Goal: Find specific page/section: Find specific page/section

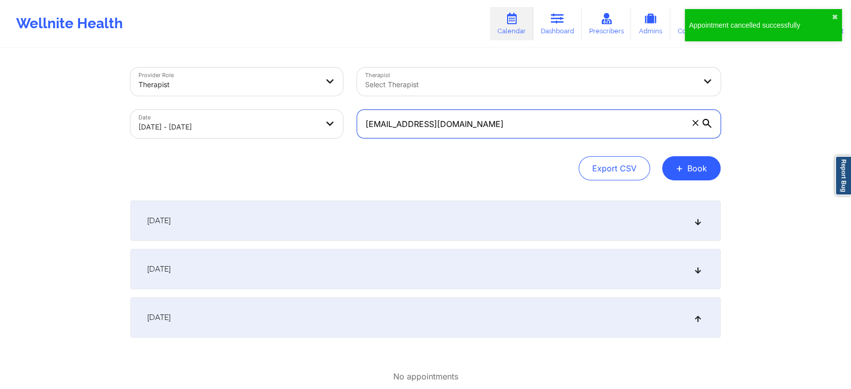
click at [489, 130] on input "brittneytran2000@gmail.com" at bounding box center [538, 124] width 363 height 28
paste input "eddie2993@yahoo"
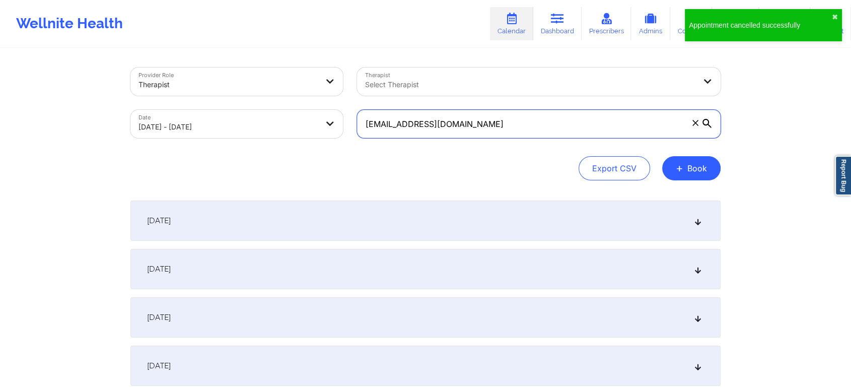
type input "eddie2993@yahoo.com"
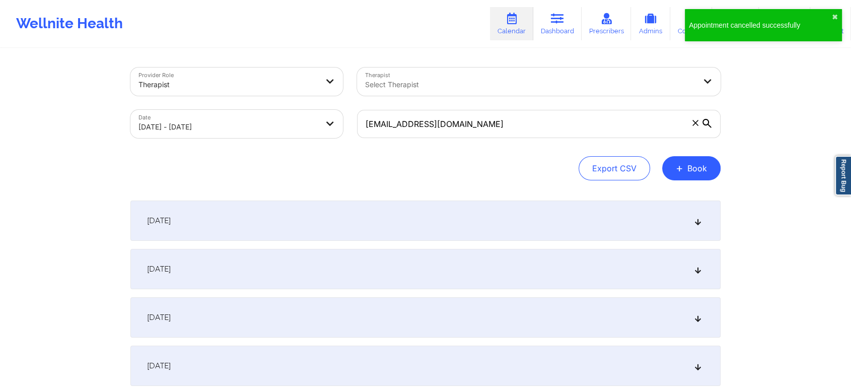
click at [474, 275] on div "October 7, 2025" at bounding box center [425, 269] width 590 height 40
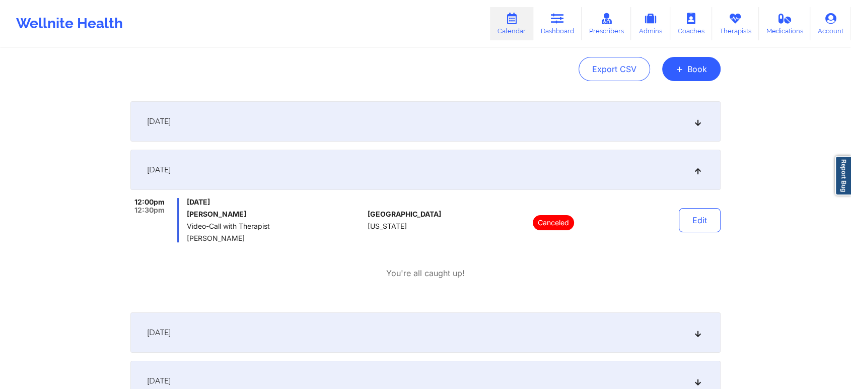
scroll to position [112, 0]
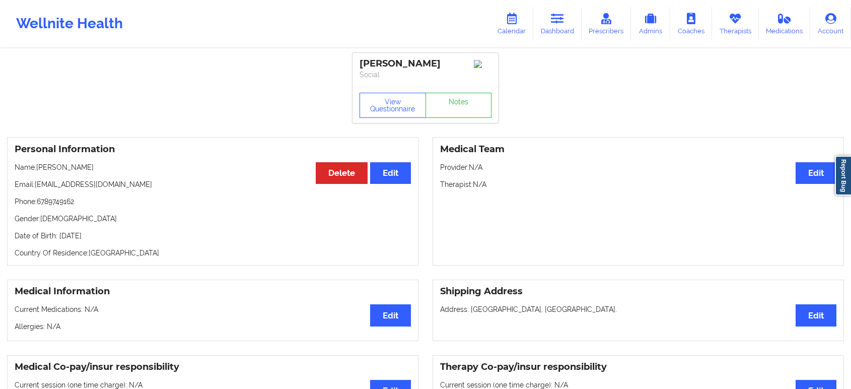
click at [561, 16] on icon at bounding box center [557, 18] width 13 height 11
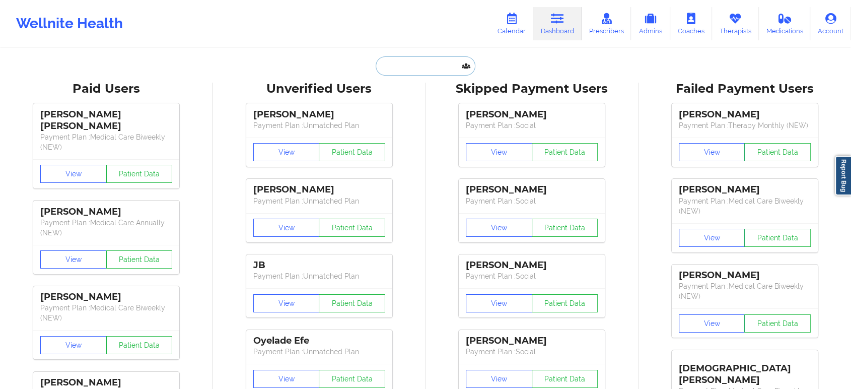
click at [424, 63] on input "text" at bounding box center [425, 65] width 100 height 19
paste input "[PERSON_NAME]"
type input "[PERSON_NAME]"
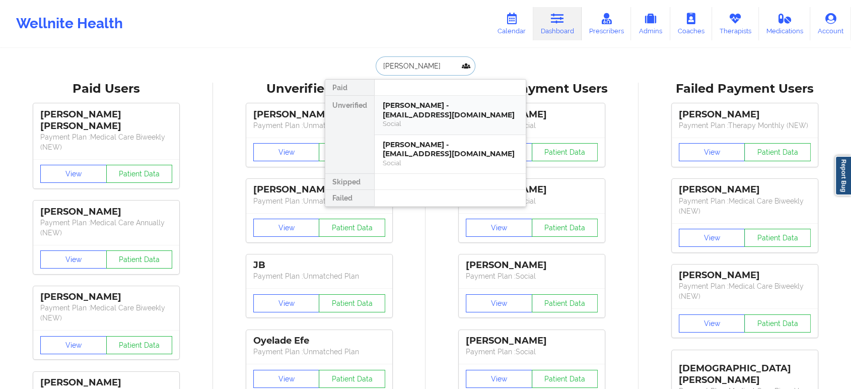
click at [445, 118] on div "[PERSON_NAME] - [EMAIL_ADDRESS][DOMAIN_NAME]" at bounding box center [450, 110] width 135 height 19
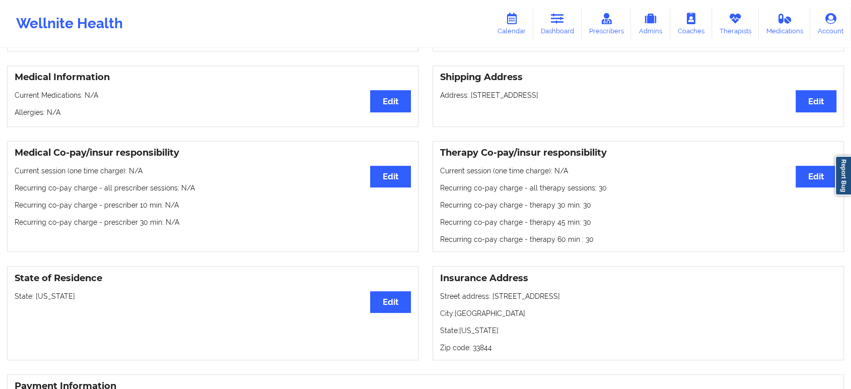
scroll to position [165, 0]
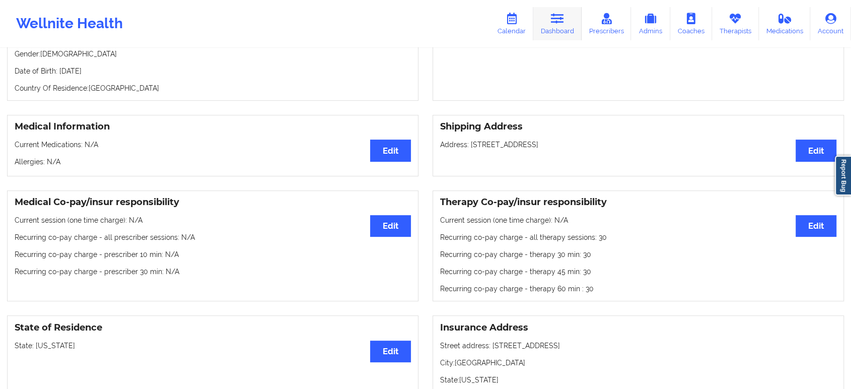
click at [553, 20] on icon at bounding box center [557, 18] width 13 height 11
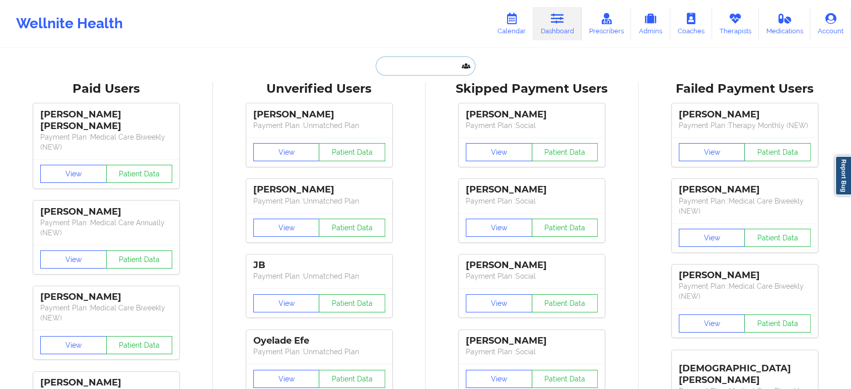
click at [443, 59] on input "text" at bounding box center [425, 65] width 100 height 19
paste input "[PERSON_NAME]"
type input "[PERSON_NAME]"
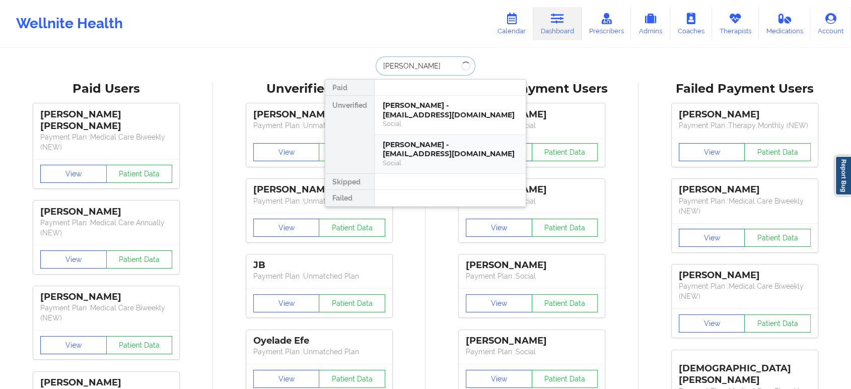
click at [437, 138] on div "[PERSON_NAME] - [EMAIL_ADDRESS][DOMAIN_NAME] Social" at bounding box center [449, 154] width 151 height 39
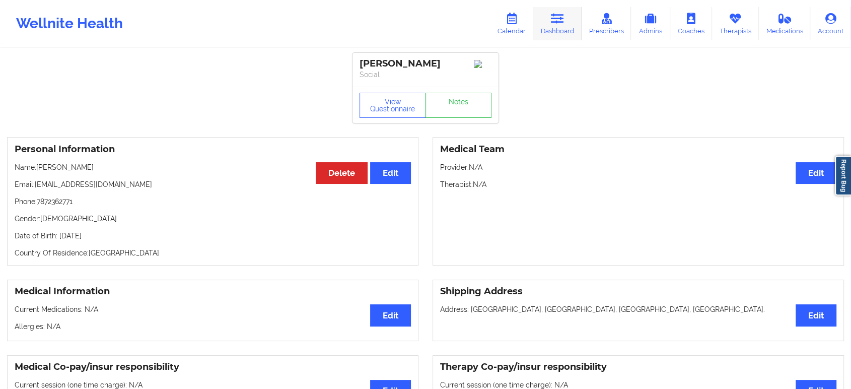
click at [569, 10] on link "Dashboard" at bounding box center [557, 23] width 48 height 33
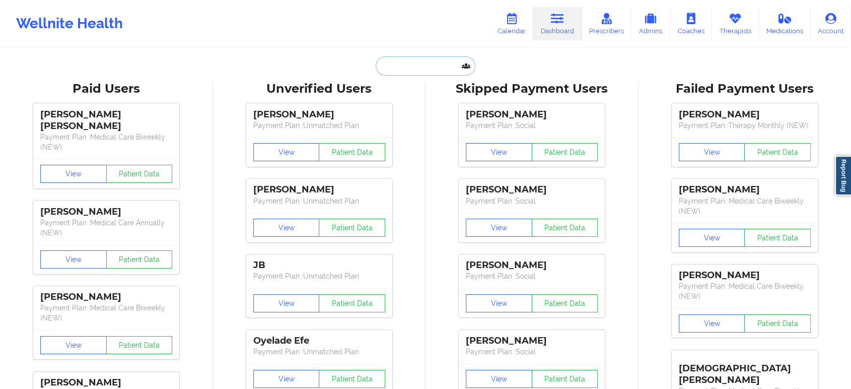
click at [415, 63] on input "text" at bounding box center [425, 65] width 100 height 19
paste input "[PERSON_NAME][EMAIL_ADDRESS][PERSON_NAME][DOMAIN_NAME]"
type input "[PERSON_NAME][EMAIL_ADDRESS][PERSON_NAME][DOMAIN_NAME]"
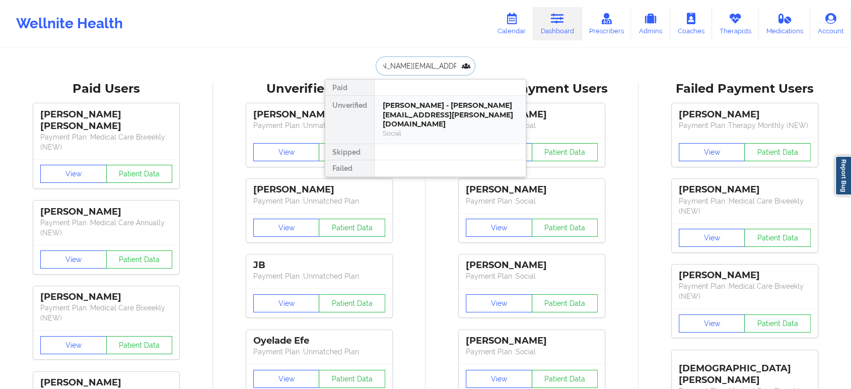
click at [439, 112] on div "[PERSON_NAME] - [PERSON_NAME][EMAIL_ADDRESS][PERSON_NAME][DOMAIN_NAME]" at bounding box center [450, 115] width 135 height 28
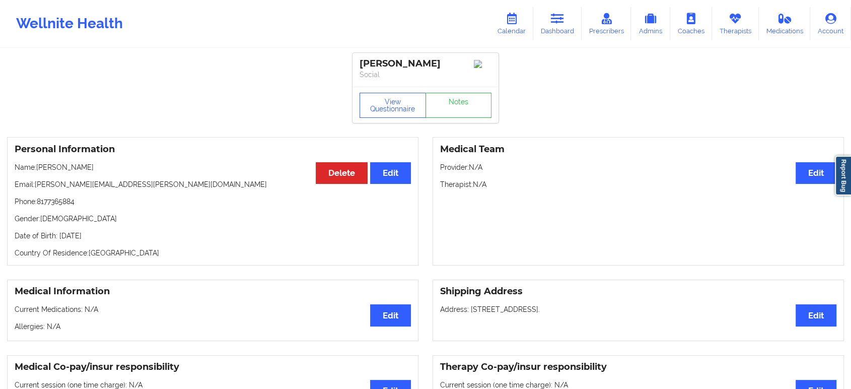
drag, startPoint x: 111, startPoint y: 181, endPoint x: 38, endPoint y: 176, distance: 73.2
click at [38, 172] on p "Name: [PERSON_NAME]" at bounding box center [213, 167] width 396 height 10
copy p "[PERSON_NAME]"
click at [566, 17] on link "Dashboard" at bounding box center [557, 23] width 48 height 33
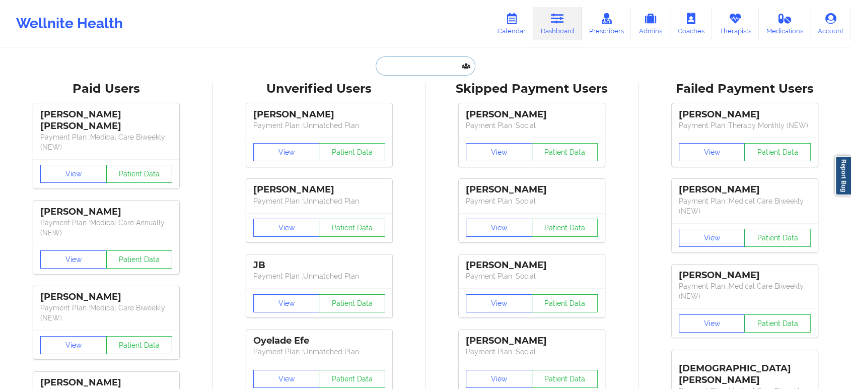
click at [425, 64] on input "text" at bounding box center [425, 65] width 100 height 19
paste input "[PERSON_NAME]"
type input "[PERSON_NAME]"
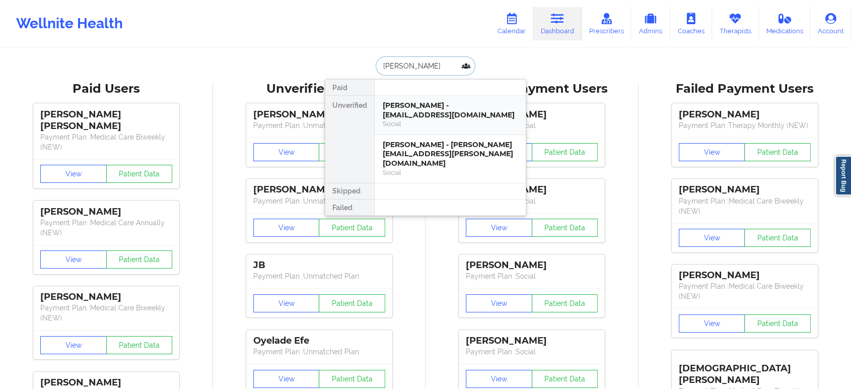
click at [486, 107] on div "[PERSON_NAME] - [EMAIL_ADDRESS][DOMAIN_NAME]" at bounding box center [450, 110] width 135 height 19
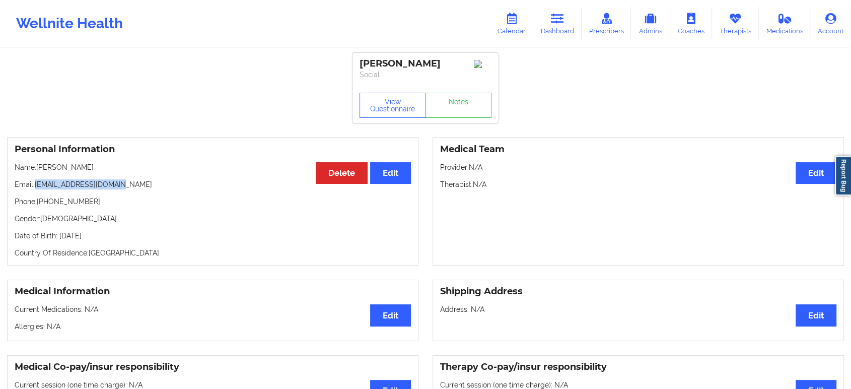
drag, startPoint x: 135, startPoint y: 188, endPoint x: 36, endPoint y: 184, distance: 98.7
click at [36, 184] on p "Email: [EMAIL_ADDRESS][DOMAIN_NAME]" at bounding box center [213, 184] width 396 height 10
copy p "[EMAIL_ADDRESS][DOMAIN_NAME]"
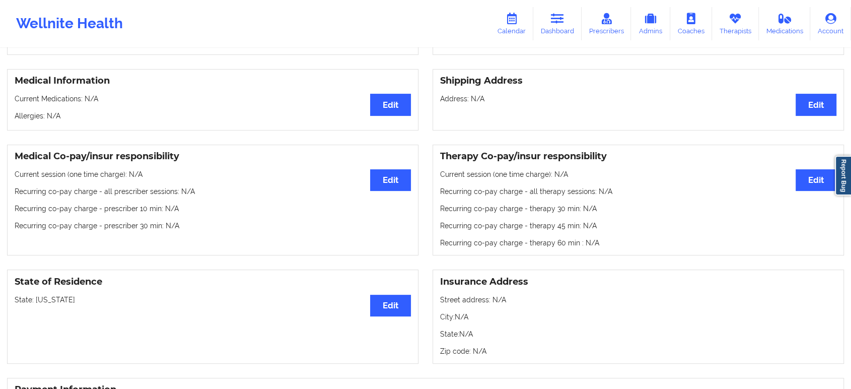
scroll to position [354, 0]
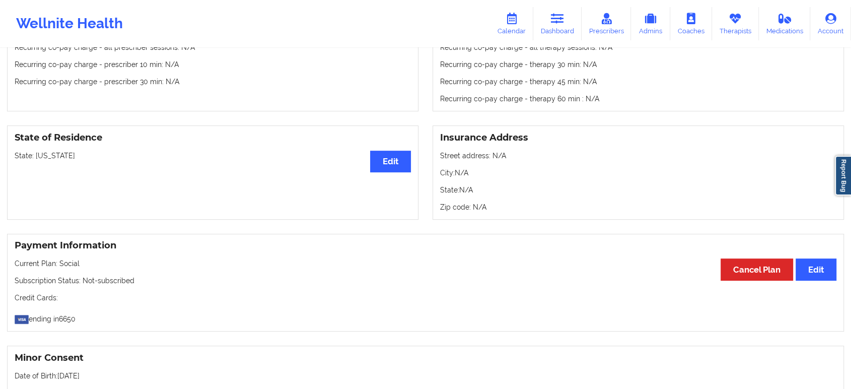
drag, startPoint x: 84, startPoint y: 158, endPoint x: 37, endPoint y: 161, distance: 47.4
click at [37, 161] on p "State: [US_STATE]" at bounding box center [213, 155] width 396 height 10
copy p "[US_STATE]"
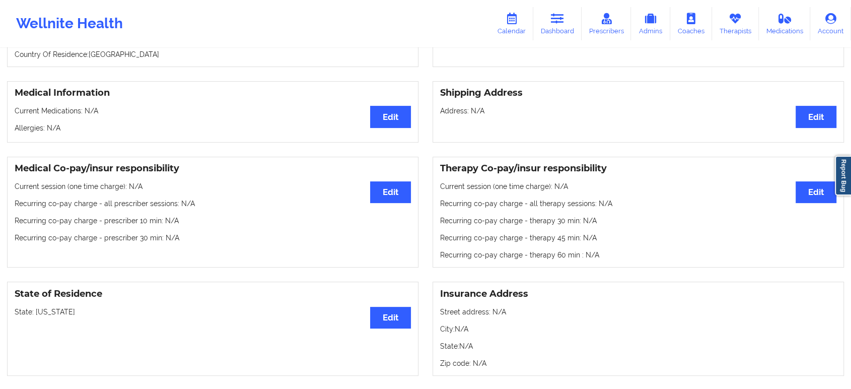
scroll to position [0, 0]
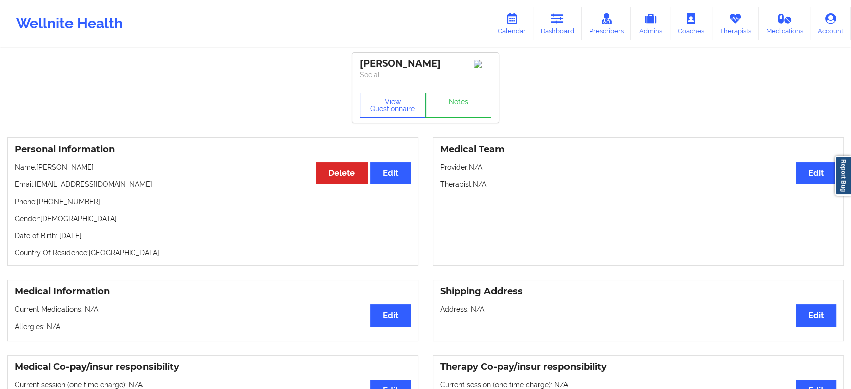
drag, startPoint x: 109, startPoint y: 170, endPoint x: 39, endPoint y: 170, distance: 70.0
click at [39, 170] on p "Name: [PERSON_NAME]" at bounding box center [213, 167] width 396 height 10
copy p "[PERSON_NAME]"
click at [539, 21] on link "Dashboard" at bounding box center [557, 23] width 48 height 33
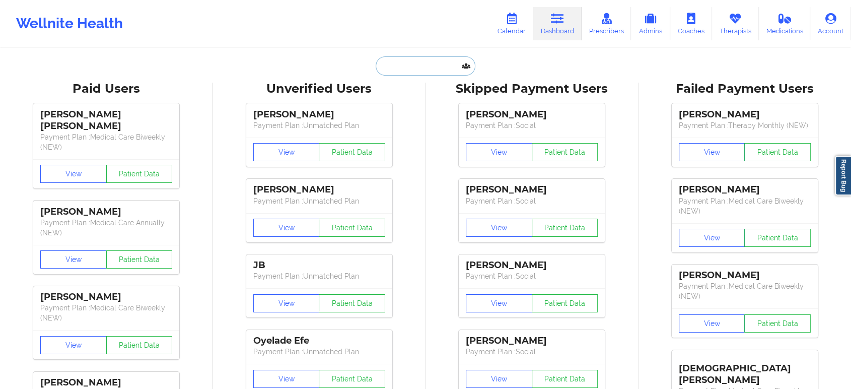
click at [421, 70] on input "text" at bounding box center [425, 65] width 100 height 19
paste input "[PERSON_NAME]"
type input "[PERSON_NAME]"
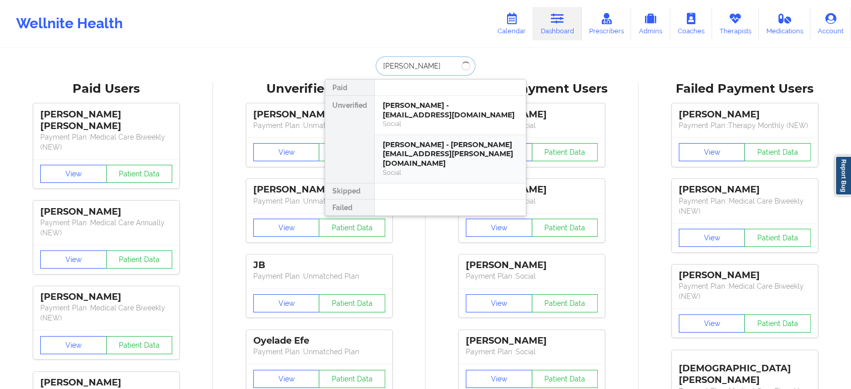
click at [441, 145] on div "[PERSON_NAME] - [PERSON_NAME][EMAIL_ADDRESS][PERSON_NAME][DOMAIN_NAME]" at bounding box center [450, 154] width 135 height 28
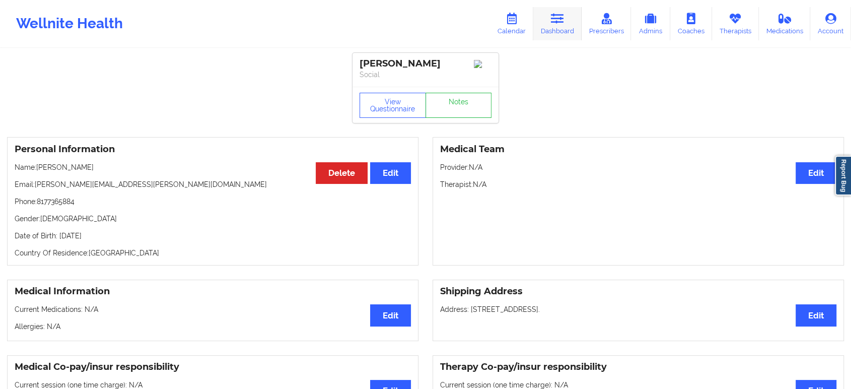
click at [566, 22] on link "Dashboard" at bounding box center [557, 23] width 48 height 33
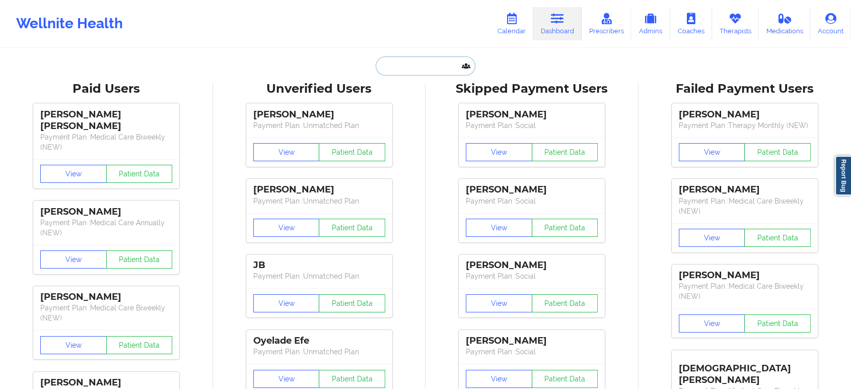
click at [427, 63] on input "text" at bounding box center [425, 65] width 100 height 19
paste input "[EMAIL_ADDRESS][DOMAIN_NAME]"
type input "[EMAIL_ADDRESS][DOMAIN_NAME]"
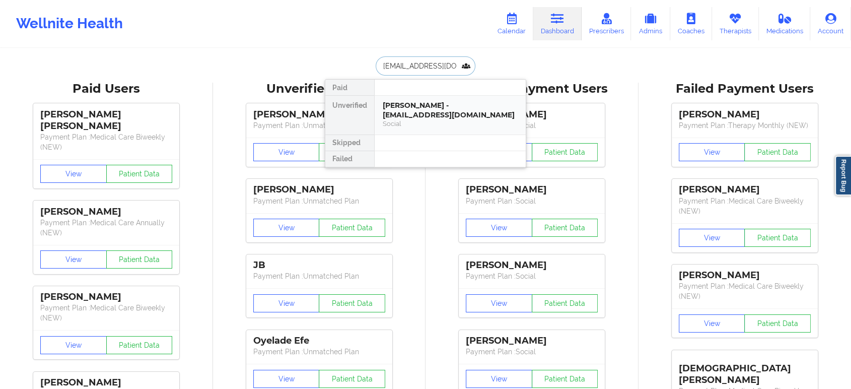
click at [427, 116] on div "[PERSON_NAME] - [EMAIL_ADDRESS][DOMAIN_NAME]" at bounding box center [450, 110] width 135 height 19
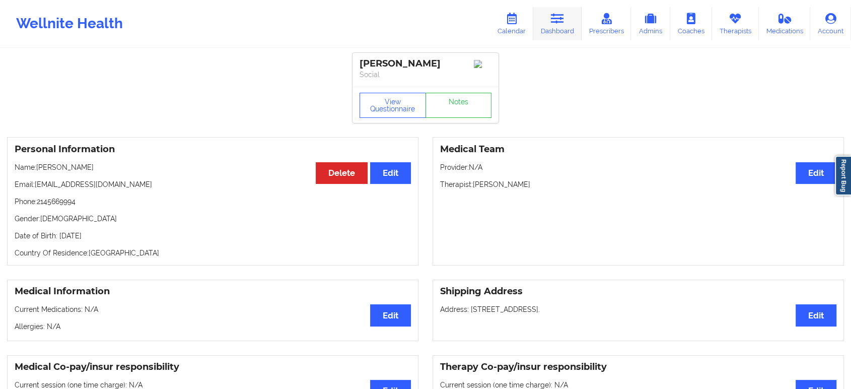
click at [561, 20] on icon at bounding box center [557, 18] width 13 height 11
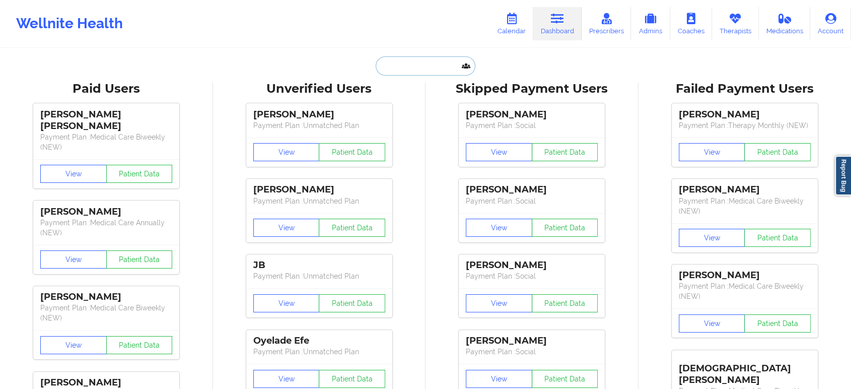
click at [436, 62] on input "text" at bounding box center [425, 65] width 100 height 19
paste input "[PERSON_NAME]"
type input "[PERSON_NAME]"
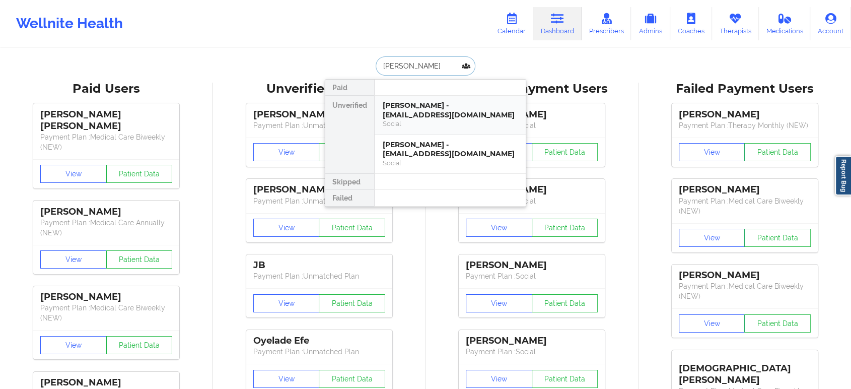
click at [493, 114] on div "[PERSON_NAME] - [EMAIL_ADDRESS][DOMAIN_NAME]" at bounding box center [450, 110] width 135 height 19
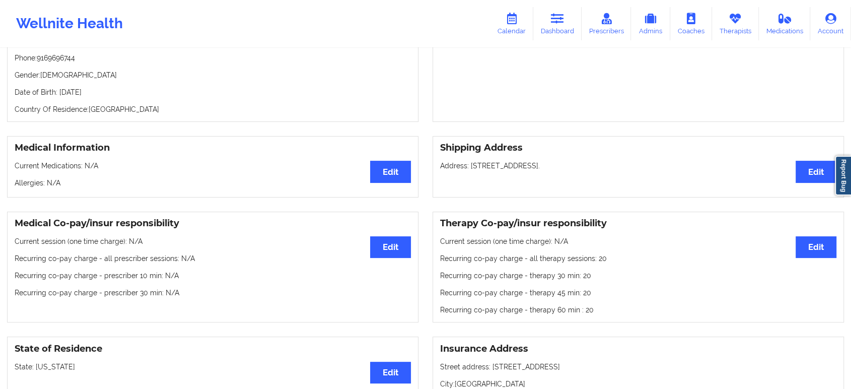
scroll to position [279, 0]
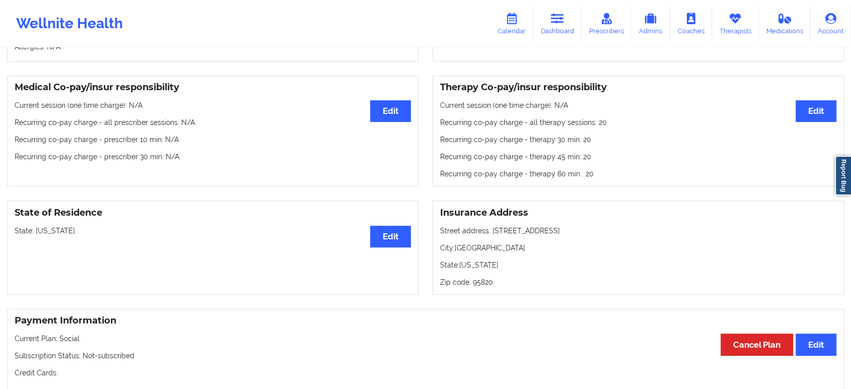
click at [56, 235] on p "State: [US_STATE]" at bounding box center [213, 230] width 396 height 10
copy p "[US_STATE]"
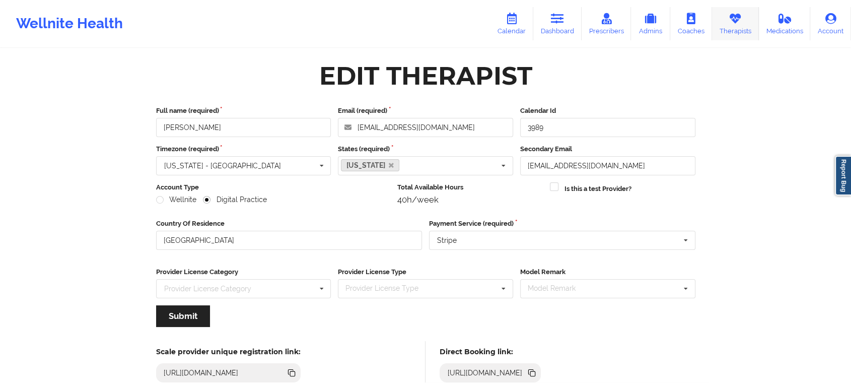
click at [725, 21] on link "Therapists" at bounding box center [735, 23] width 47 height 33
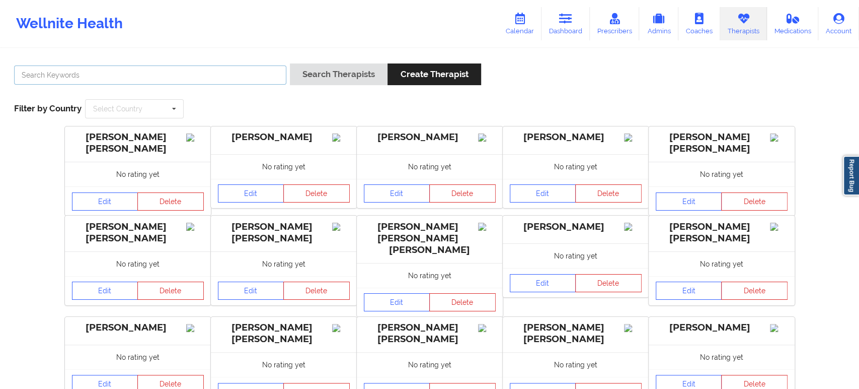
click at [244, 77] on input "text" at bounding box center [150, 74] width 272 height 19
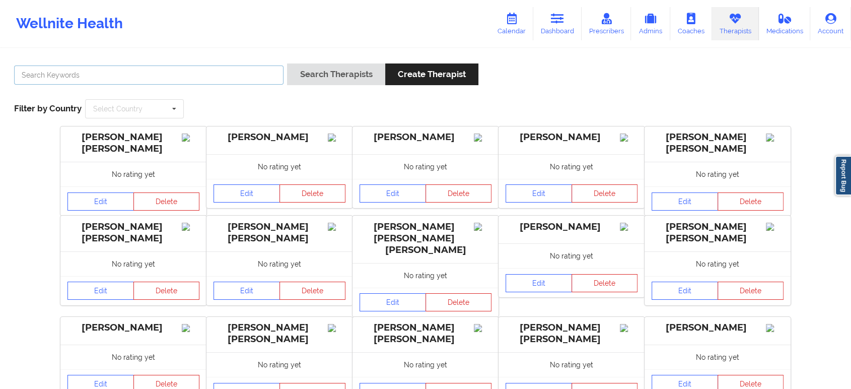
paste input "Domoniquie Ginyard"
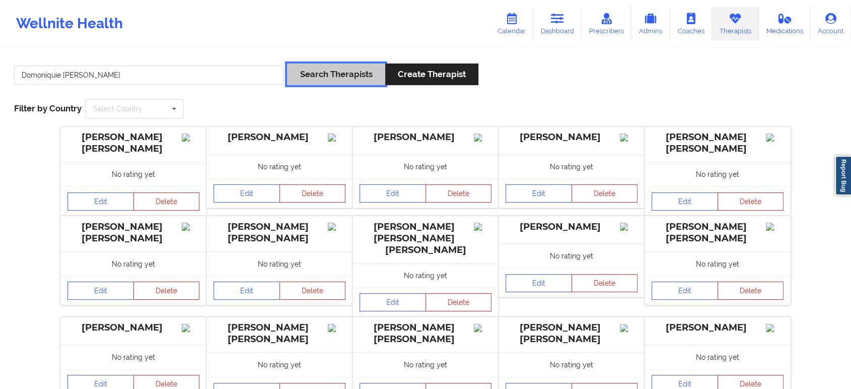
click at [353, 74] on button "Search Therapists" at bounding box center [336, 74] width 98 height 22
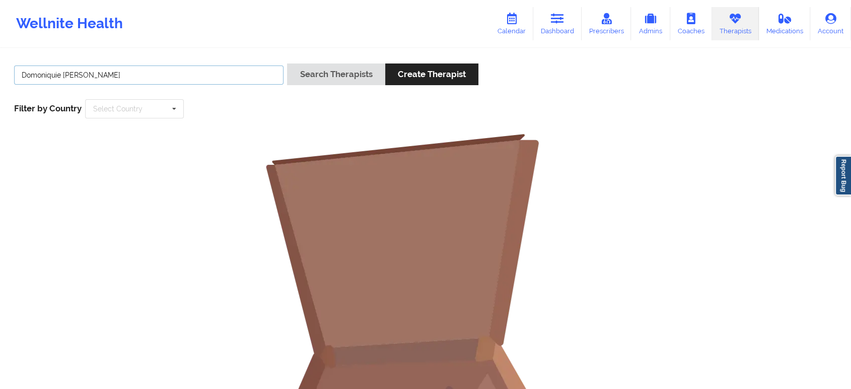
click at [181, 81] on input "Domoniquie Ginyard" at bounding box center [148, 74] width 269 height 19
paste input "Ginyard"
click at [287, 63] on button "Search Therapists" at bounding box center [336, 74] width 98 height 22
click at [181, 81] on input "Domoniquie Giny" at bounding box center [148, 74] width 269 height 19
click at [287, 63] on button "Search Therapists" at bounding box center [336, 74] width 98 height 22
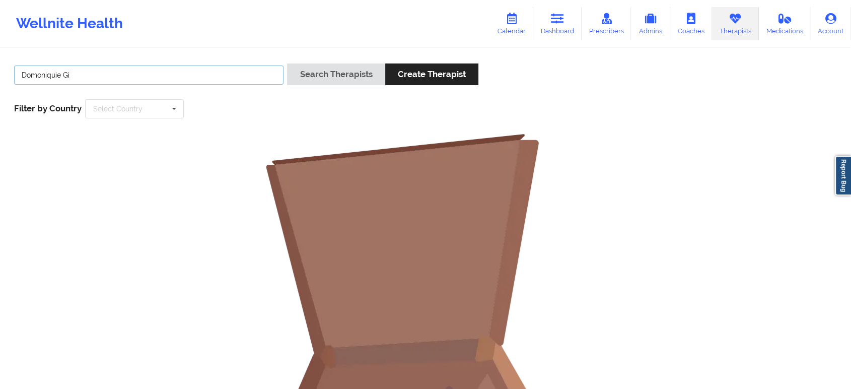
click at [181, 81] on input "Domoniquie Gi" at bounding box center [148, 74] width 269 height 19
type input "Domoniquie"
click at [287, 63] on button "Search Therapists" at bounding box center [336, 74] width 98 height 22
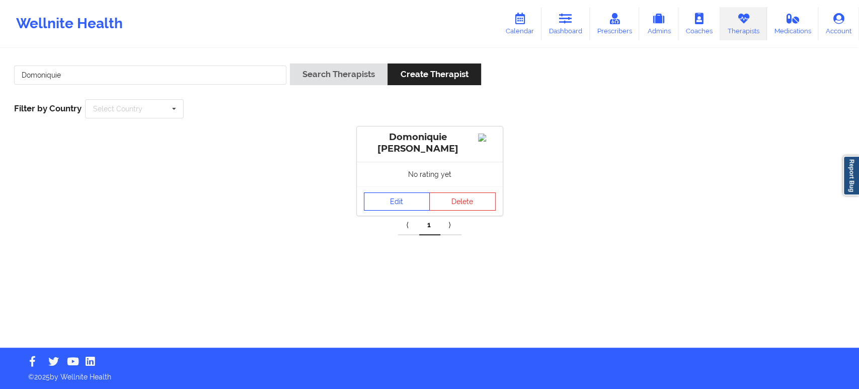
click at [407, 206] on link "Edit" at bounding box center [397, 201] width 66 height 18
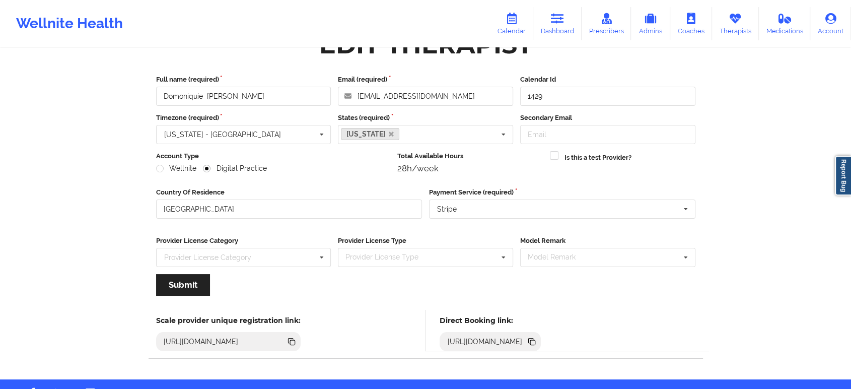
scroll to position [56, 0]
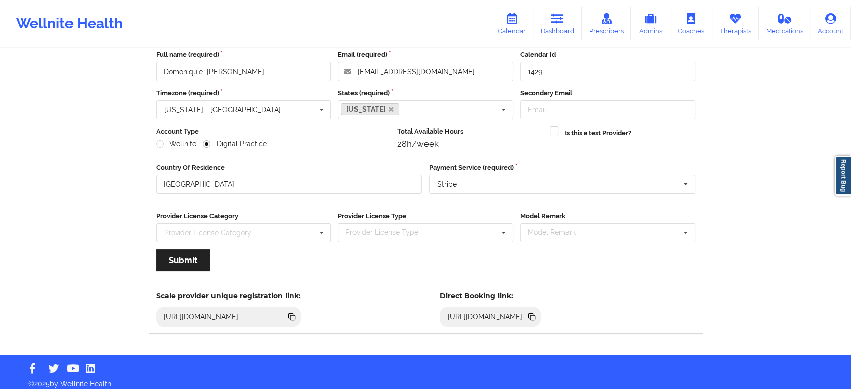
click at [535, 316] on icon at bounding box center [532, 317] width 5 height 5
click at [729, 20] on icon at bounding box center [734, 18] width 13 height 11
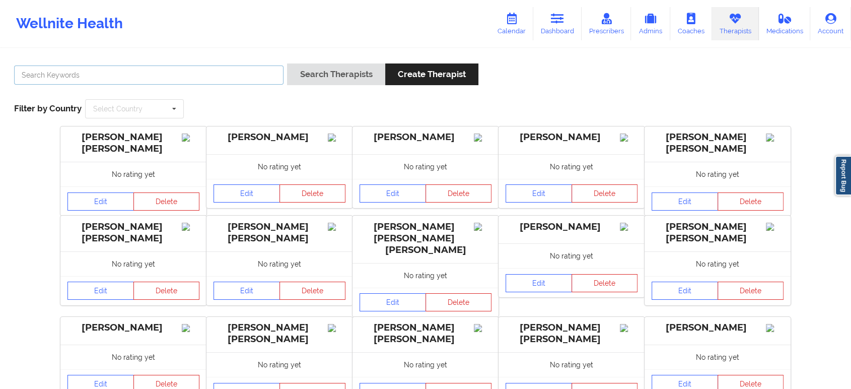
click at [226, 73] on input "text" at bounding box center [148, 74] width 269 height 19
paste input "Kathleen Cronin"
type input "Kathleen Cronin"
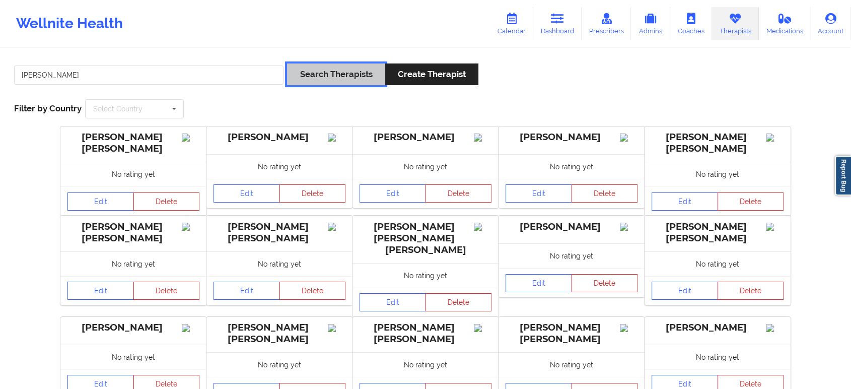
click at [360, 71] on button "Search Therapists" at bounding box center [336, 74] width 98 height 22
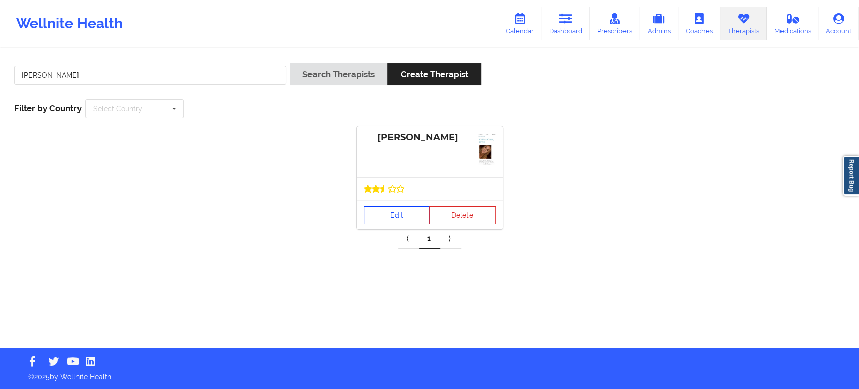
click at [400, 216] on link "Edit" at bounding box center [397, 215] width 66 height 18
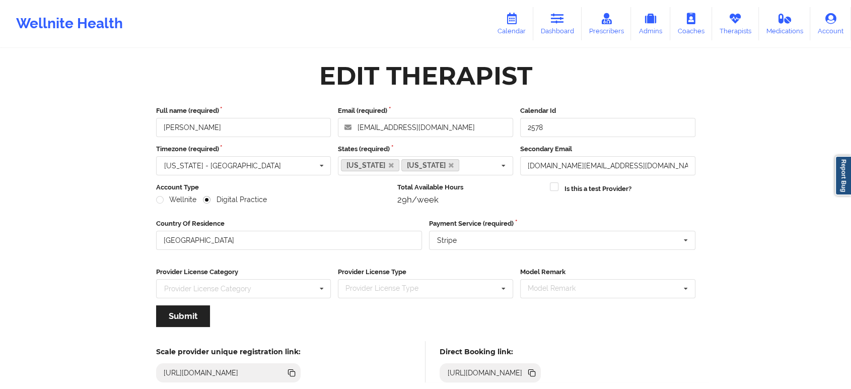
click at [535, 373] on icon at bounding box center [532, 373] width 5 height 5
click at [726, 20] on link "Therapists" at bounding box center [735, 23] width 47 height 33
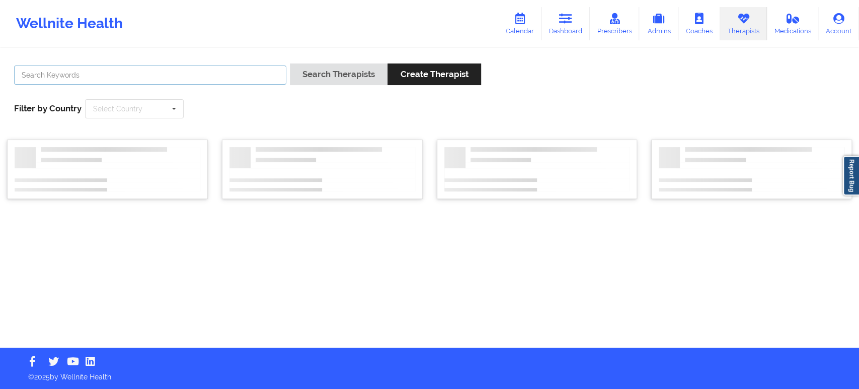
click at [233, 82] on input "text" at bounding box center [150, 74] width 272 height 19
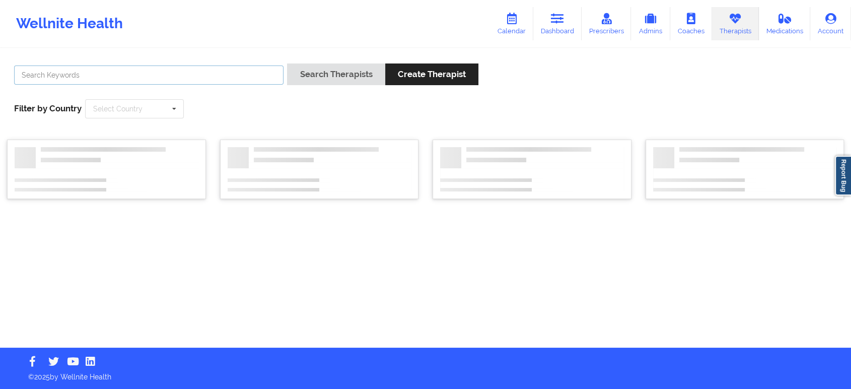
paste input "Mashonda Waddell -"
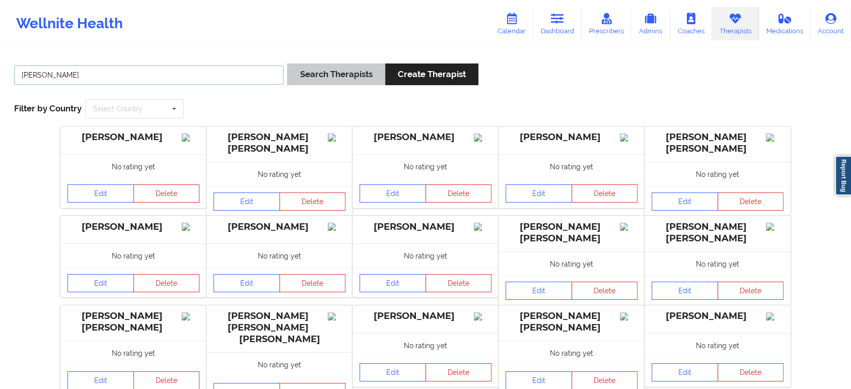
type input "Mashonda Waddell"
click at [325, 74] on button "Search Therapists" at bounding box center [336, 74] width 98 height 22
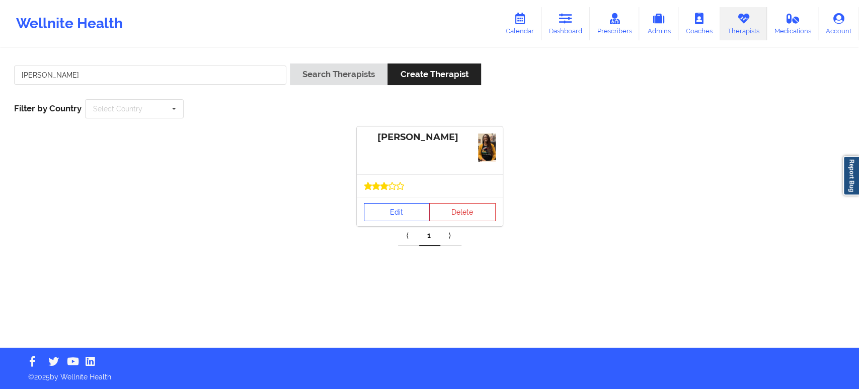
click at [390, 216] on link "Edit" at bounding box center [397, 212] width 66 height 18
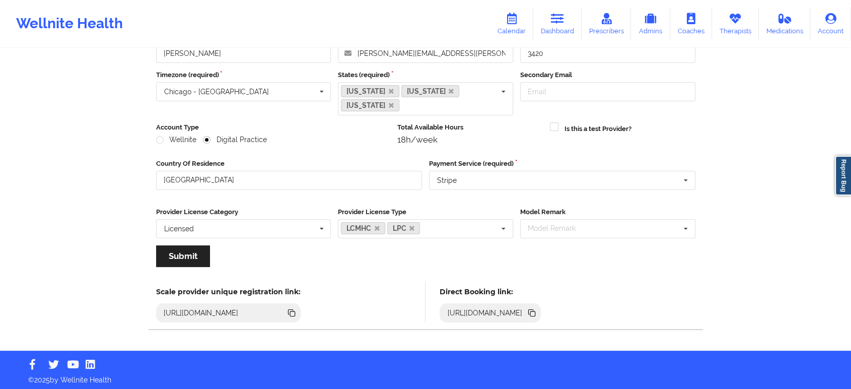
scroll to position [76, 0]
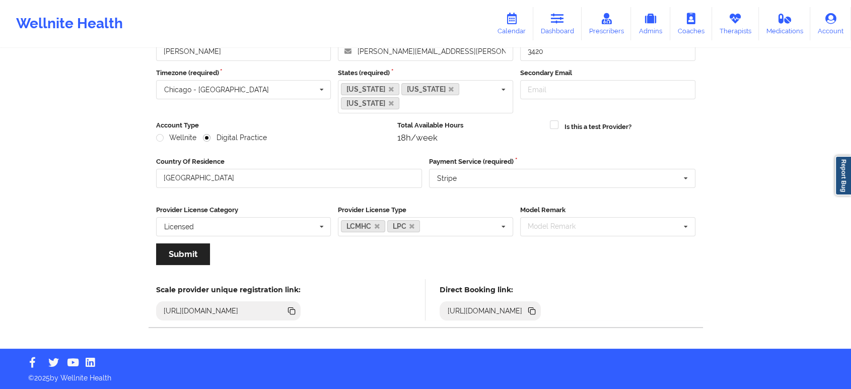
click at [533, 309] on icon at bounding box center [530, 309] width 5 height 5
click at [735, 21] on icon at bounding box center [734, 18] width 13 height 11
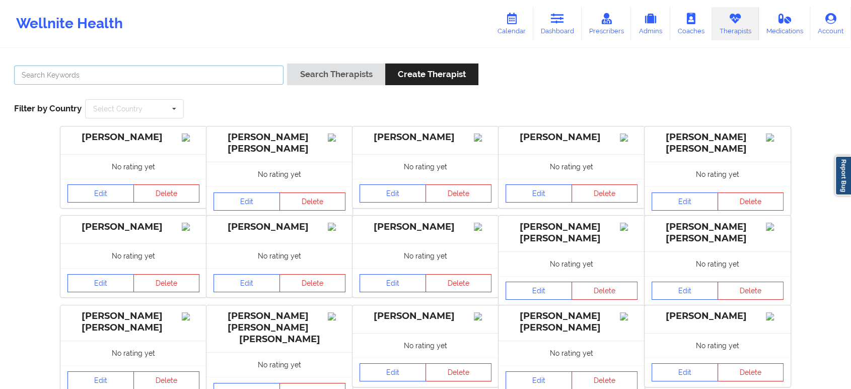
click at [184, 72] on input "text" at bounding box center [148, 74] width 269 height 19
paste input "Kellyn Roiko"
type input "Kellyn Roiko"
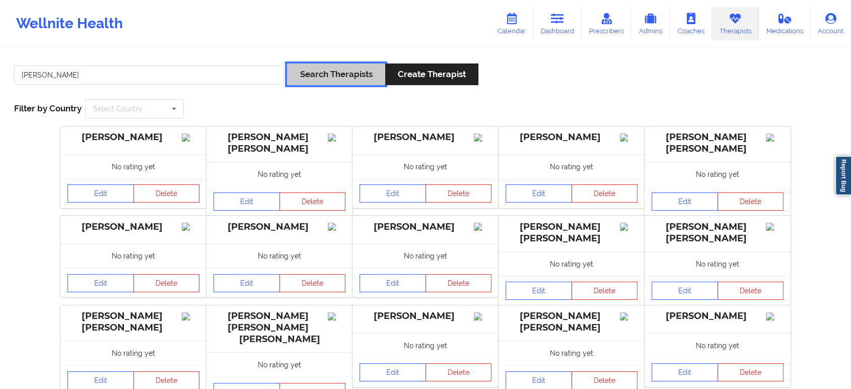
click at [348, 80] on button "Search Therapists" at bounding box center [336, 74] width 98 height 22
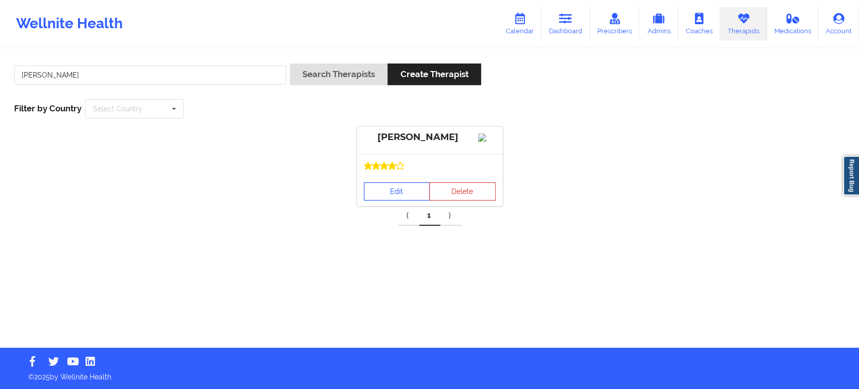
click at [401, 200] on link "Edit" at bounding box center [397, 191] width 66 height 18
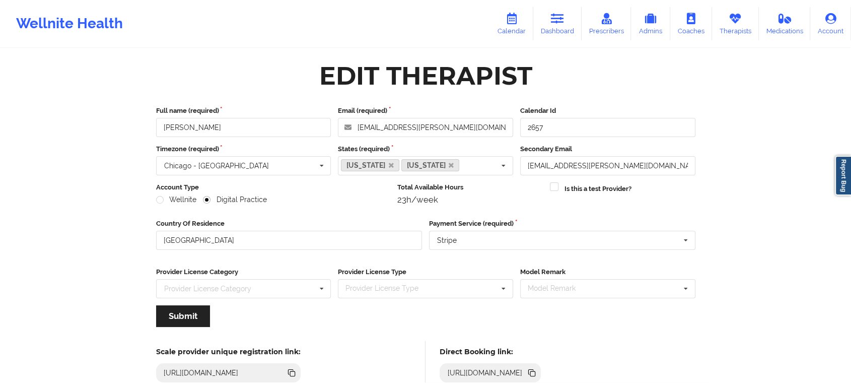
click at [535, 371] on icon at bounding box center [532, 373] width 5 height 5
drag, startPoint x: 729, startPoint y: 19, endPoint x: 723, endPoint y: 19, distance: 6.1
click at [730, 19] on icon at bounding box center [734, 18] width 13 height 11
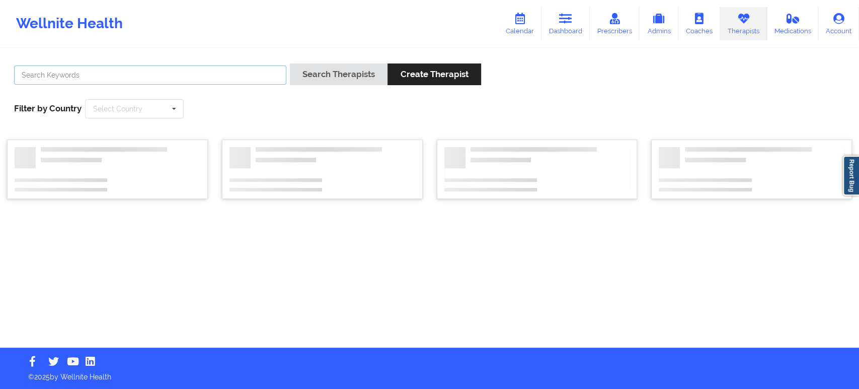
click at [258, 73] on input "text" at bounding box center [150, 74] width 272 height 19
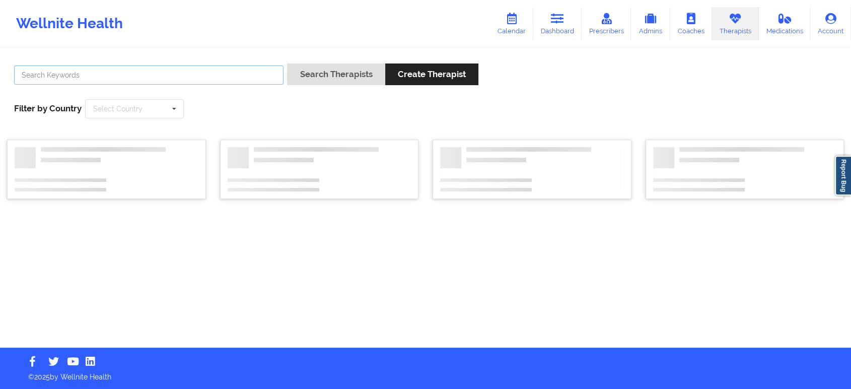
paste input "Ellen Case -"
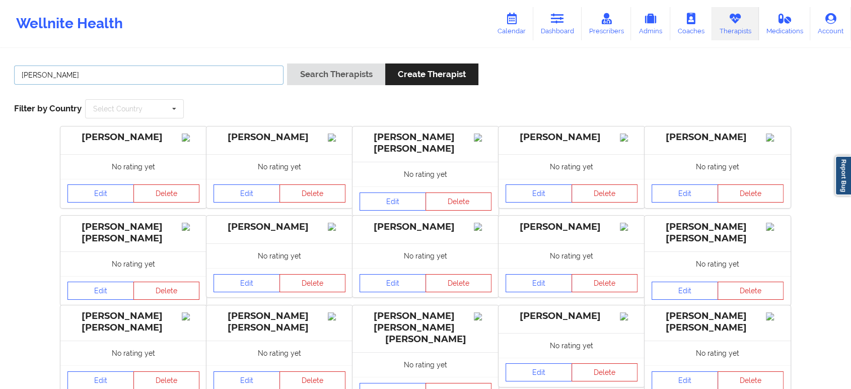
type input "Ellen Case"
click at [287, 63] on button "Search Therapists" at bounding box center [336, 74] width 98 height 22
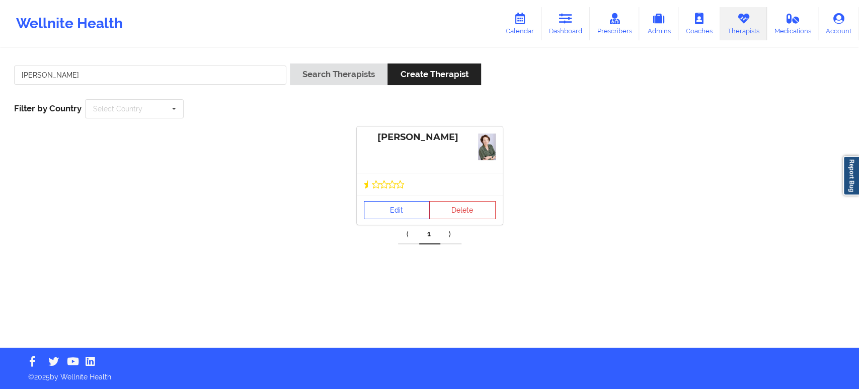
click at [396, 201] on link "Edit" at bounding box center [397, 210] width 66 height 18
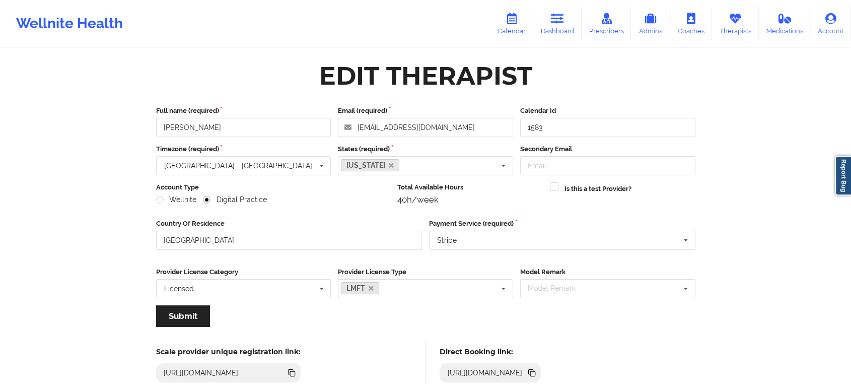
click at [533, 373] on icon at bounding box center [530, 371] width 5 height 5
